Goal: Navigation & Orientation: Find specific page/section

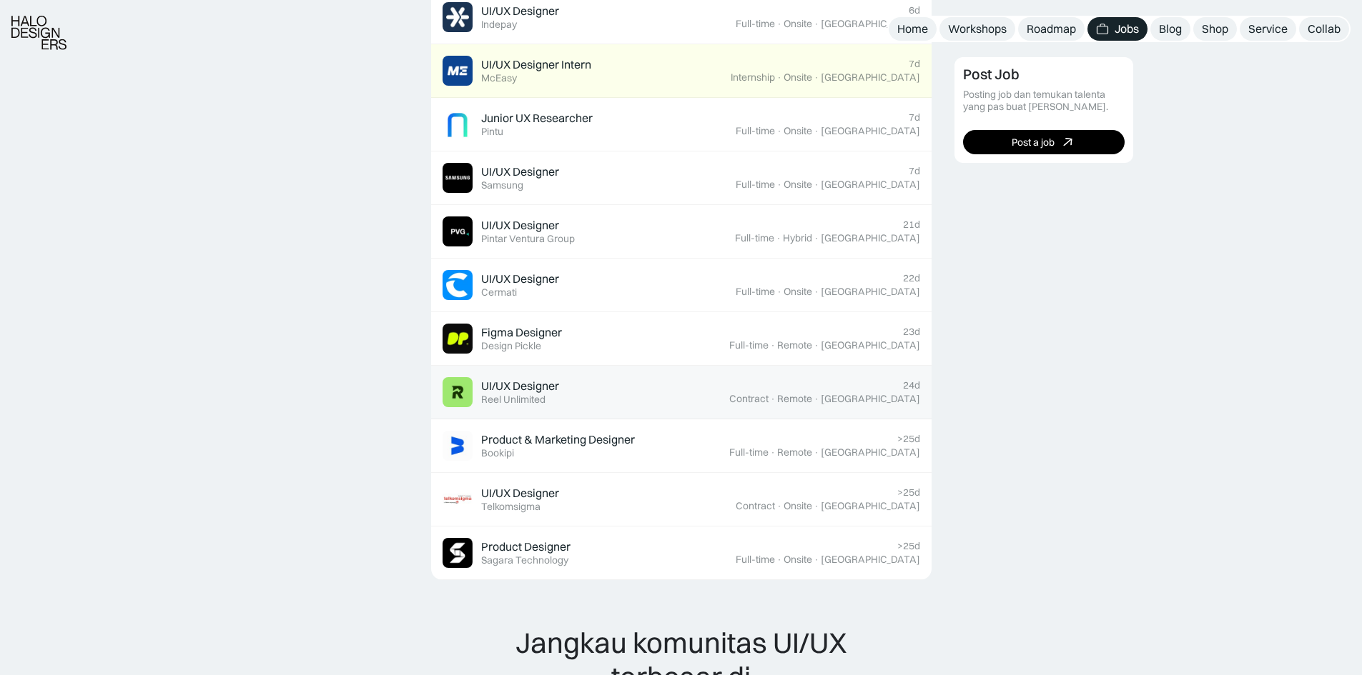
scroll to position [1072, 0]
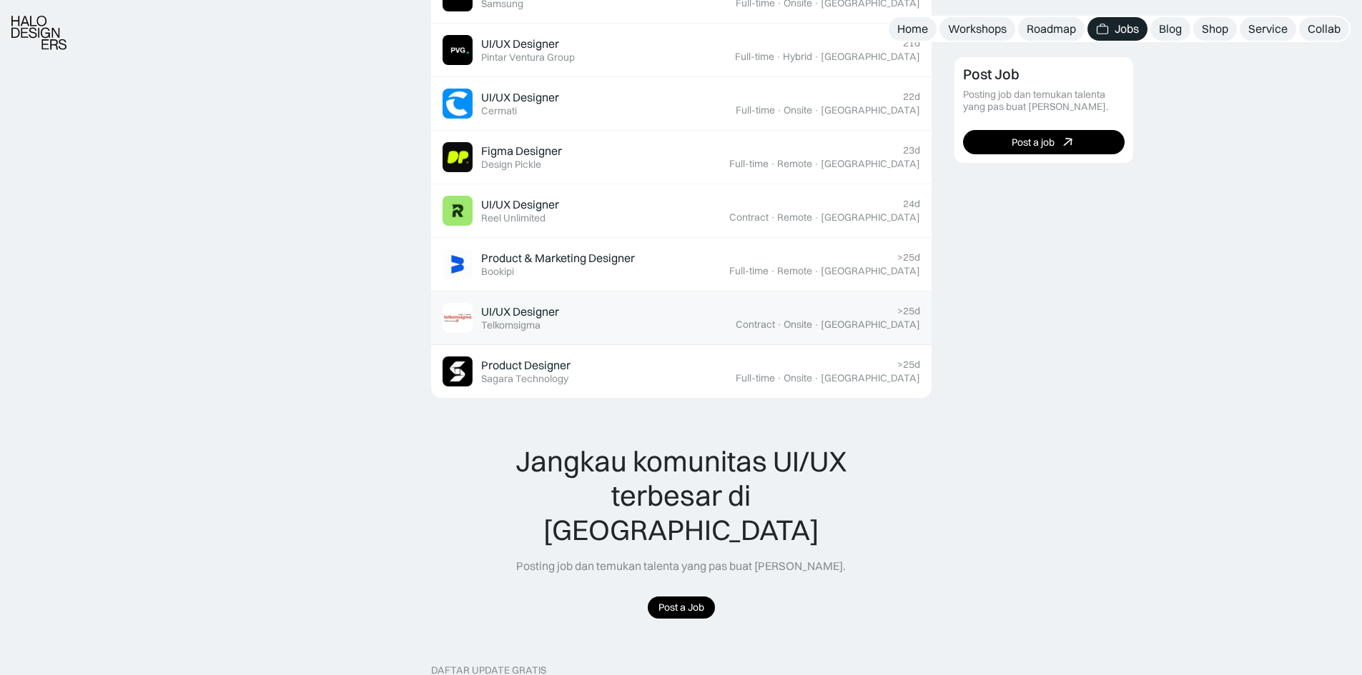
click at [650, 303] on div "UI/UX Designer Featured Telkomsigma" at bounding box center [588, 318] width 293 height 30
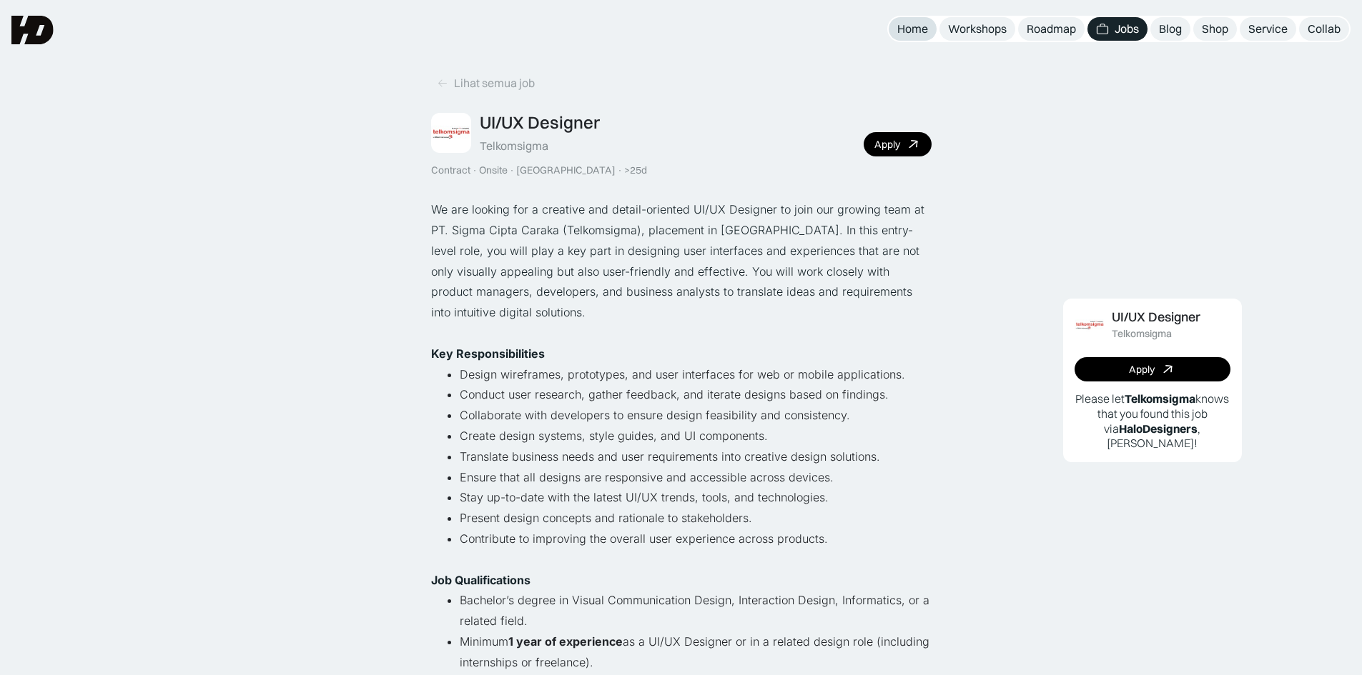
click at [921, 28] on div "Home" at bounding box center [912, 28] width 31 height 15
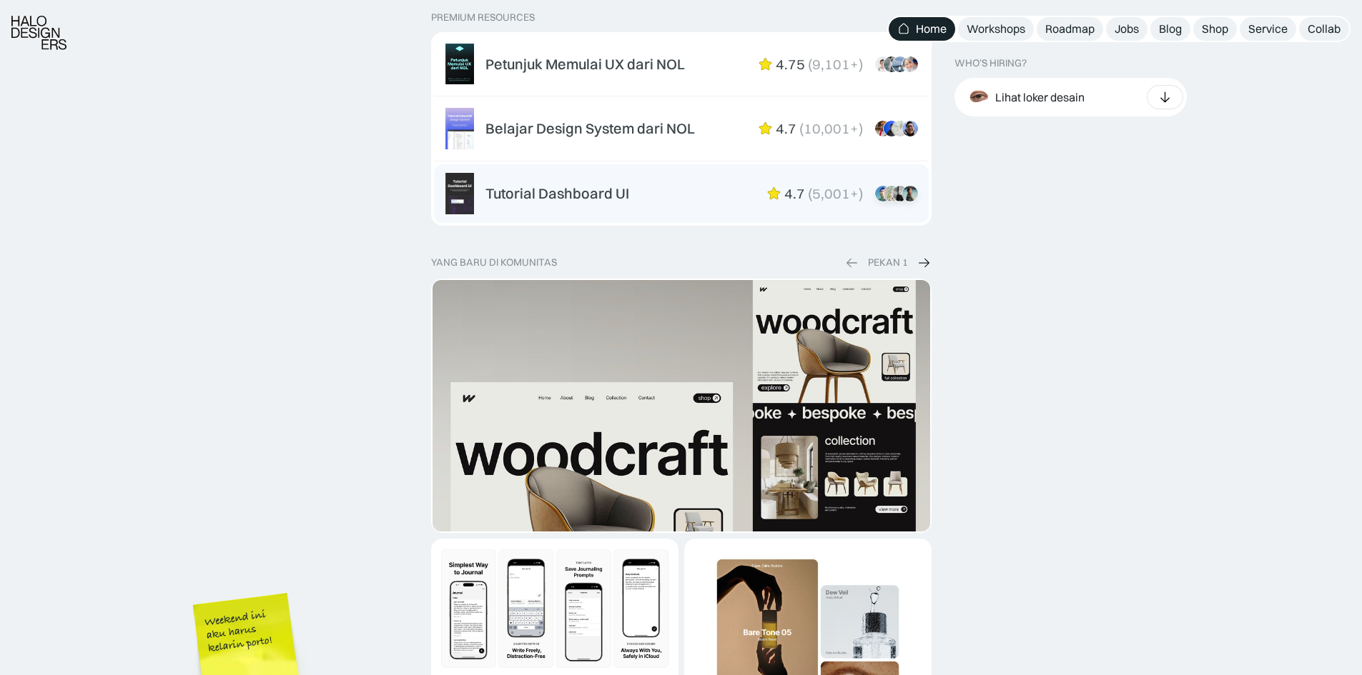
scroll to position [2573, 0]
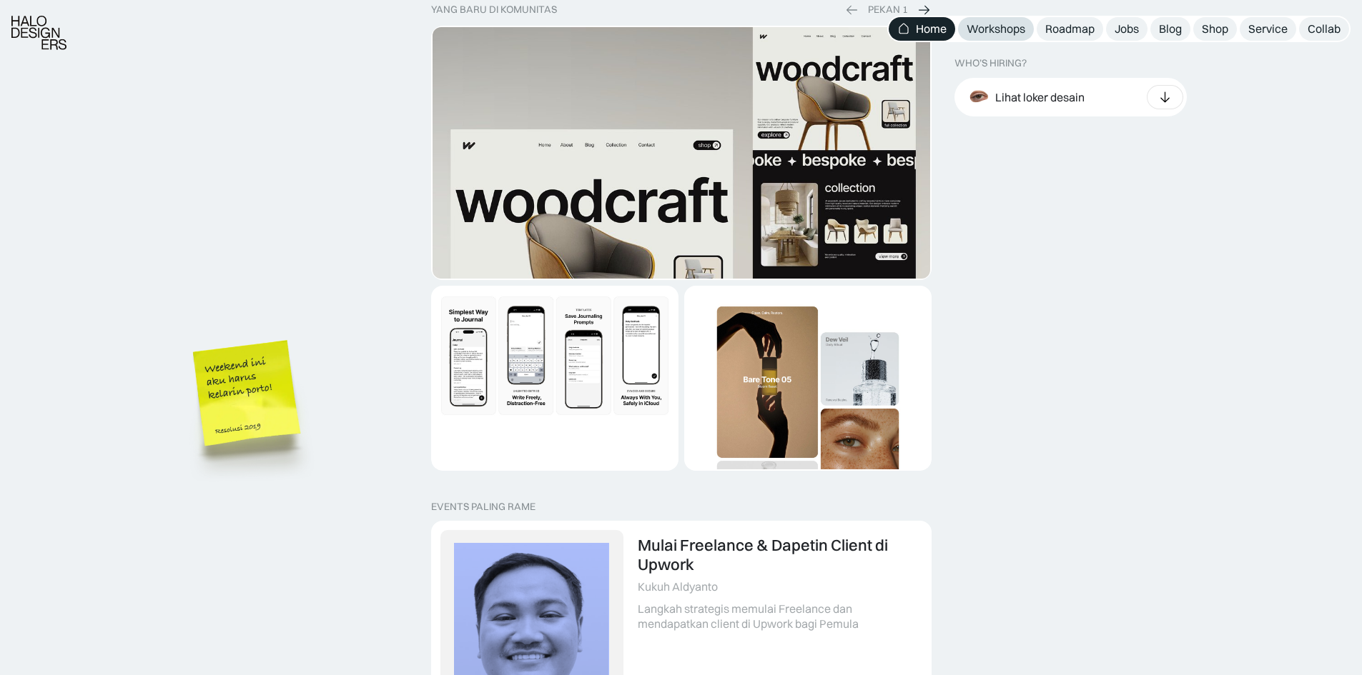
click at [981, 26] on div "Workshops" at bounding box center [995, 28] width 59 height 15
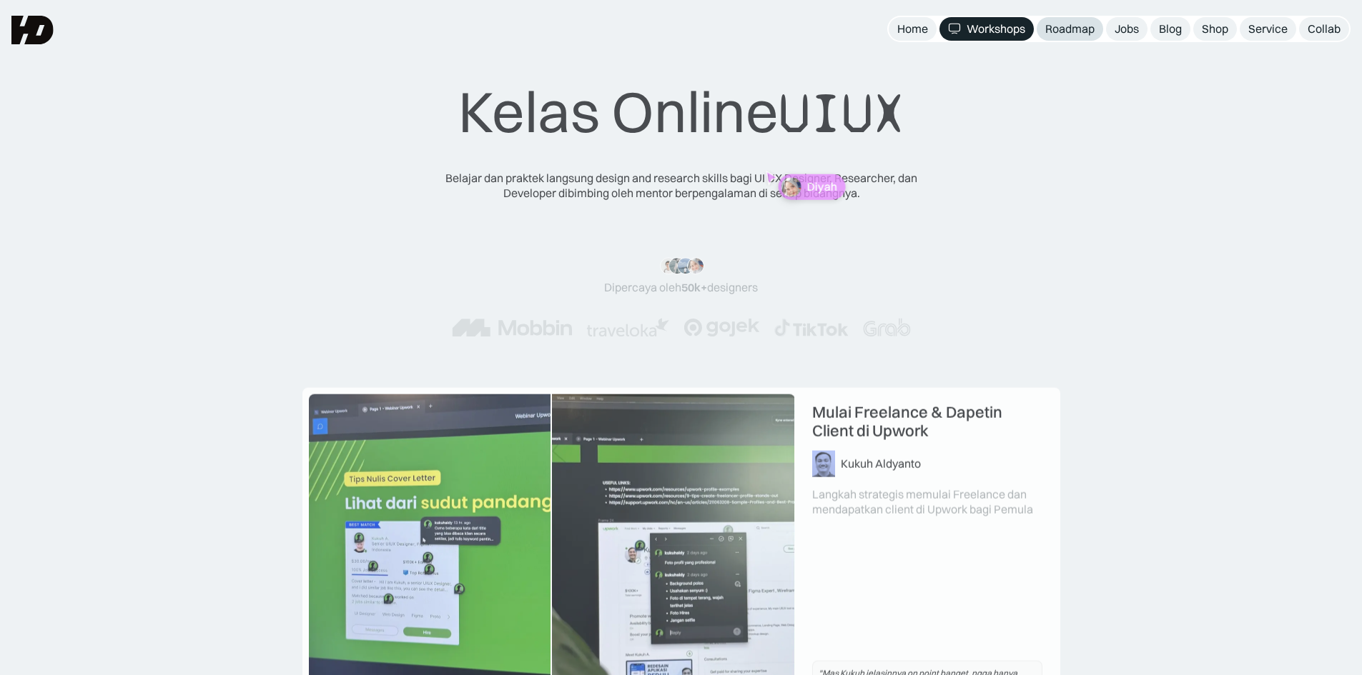
click at [1075, 36] on div "Roadmap" at bounding box center [1069, 28] width 49 height 15
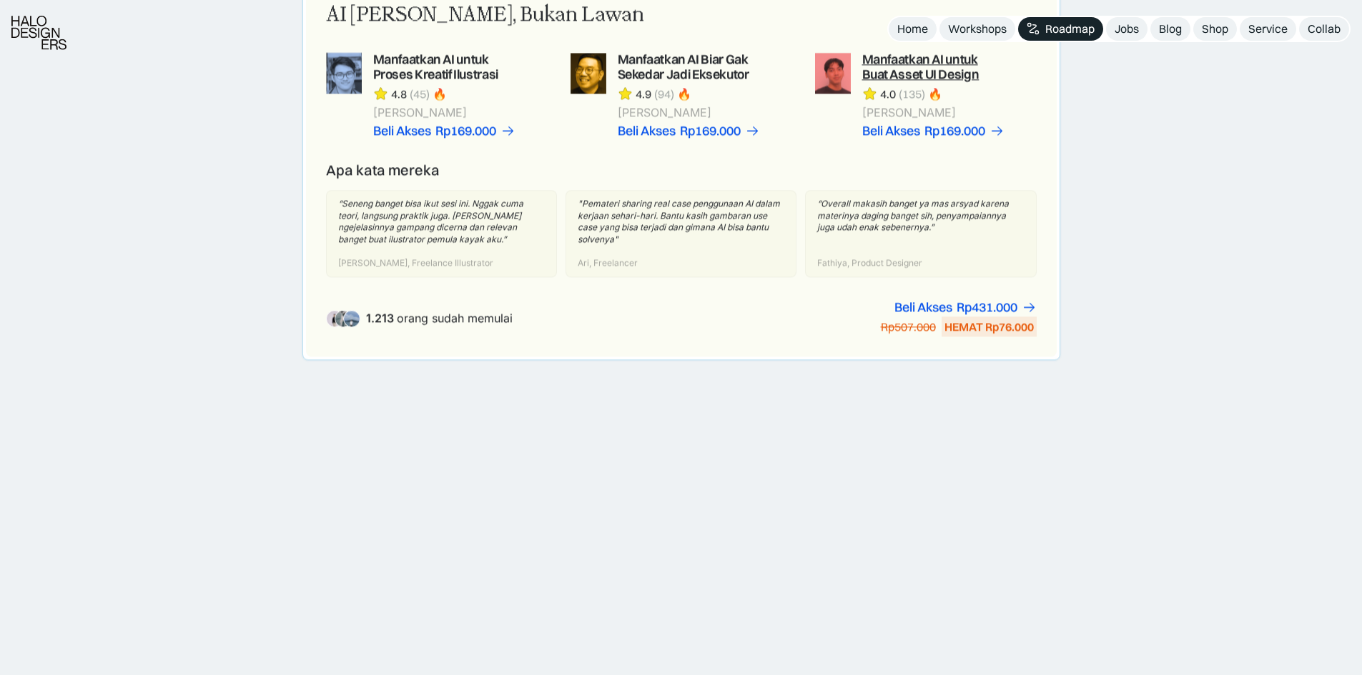
scroll to position [1072, 0]
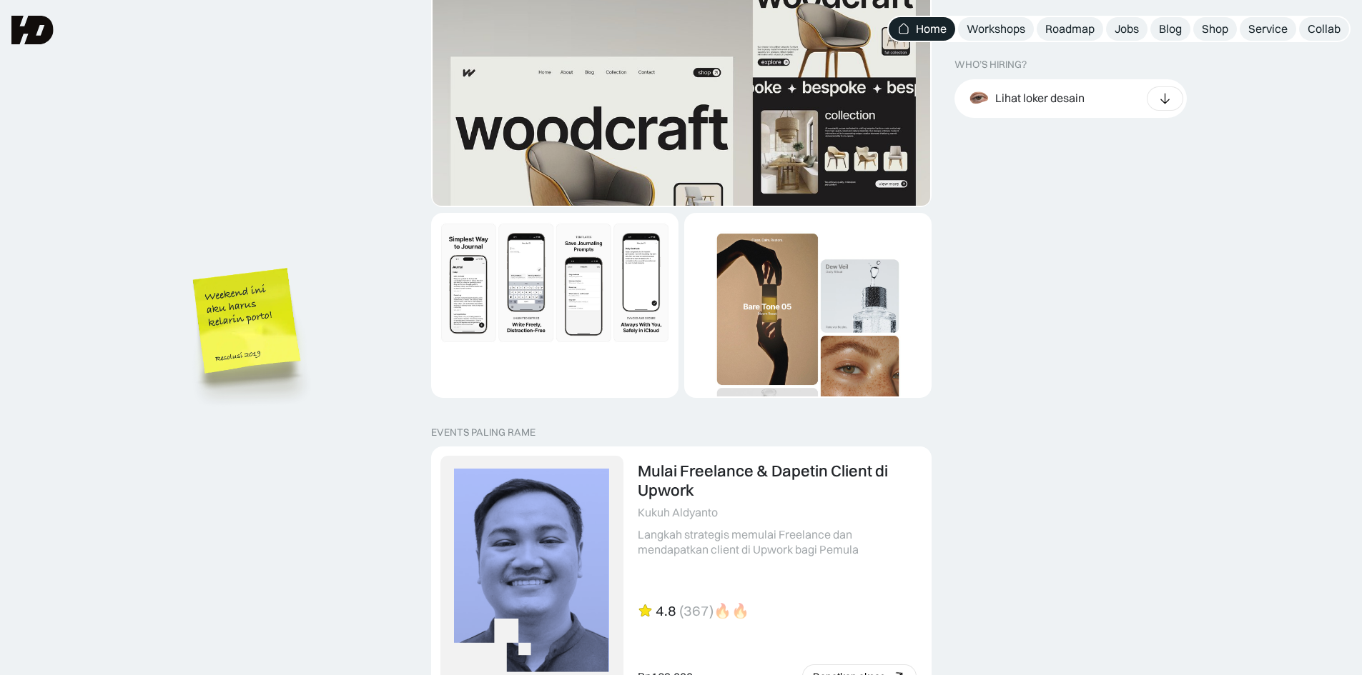
scroll to position [2573, 0]
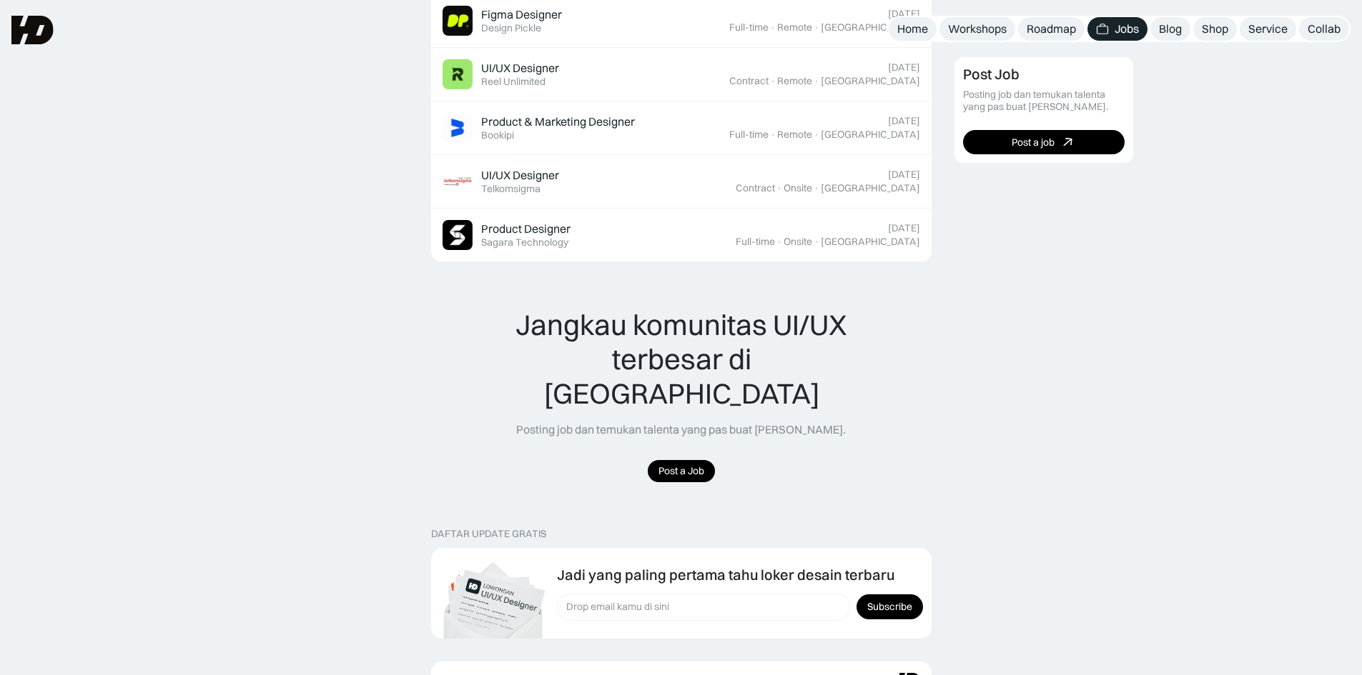
scroll to position [1072, 0]
